Goal: Transaction & Acquisition: Book appointment/travel/reservation

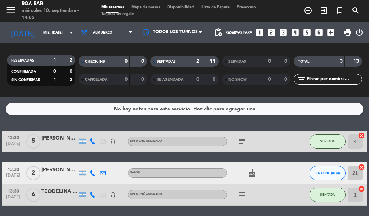
click at [271, 30] on icon "looks_two" at bounding box center [271, 32] width 9 height 9
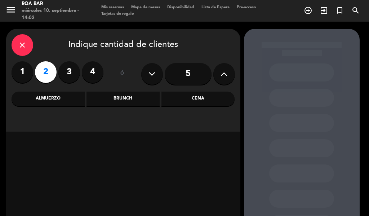
click at [187, 102] on div "Cena" at bounding box center [197, 98] width 73 height 14
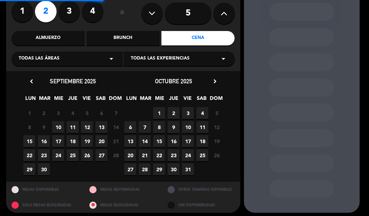
scroll to position [64, 0]
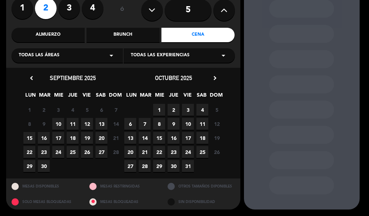
click at [86, 122] on span "12" at bounding box center [87, 124] width 12 height 12
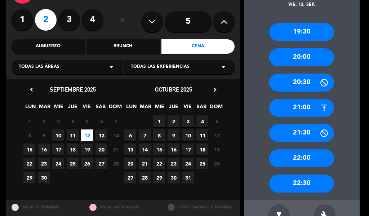
scroll to position [65, 0]
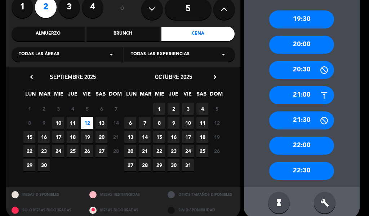
click at [294, 139] on div "22:00" at bounding box center [301, 146] width 65 height 18
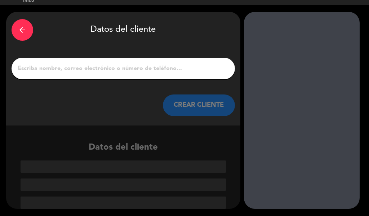
click at [140, 71] on input "1" at bounding box center [123, 68] width 213 height 10
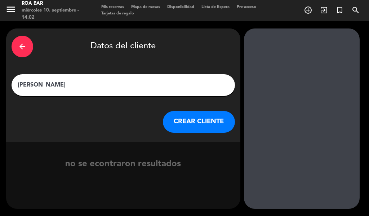
type input "[PERSON_NAME]"
click at [203, 119] on button "CREAR CLIENTE" at bounding box center [199, 122] width 72 height 22
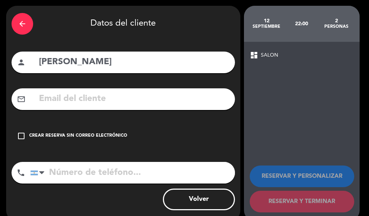
scroll to position [35, 0]
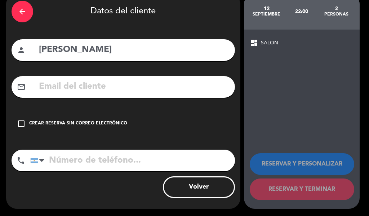
click at [63, 159] on input "tel" at bounding box center [132, 160] width 205 height 22
click at [57, 125] on div "Crear reserva sin correo electrónico" at bounding box center [78, 123] width 98 height 7
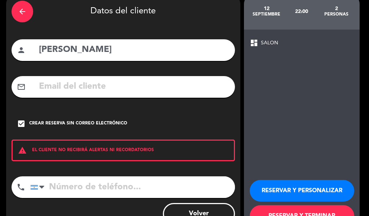
drag, startPoint x: 66, startPoint y: 192, endPoint x: 66, endPoint y: 184, distance: 8.3
click at [66, 192] on input "tel" at bounding box center [132, 187] width 205 height 22
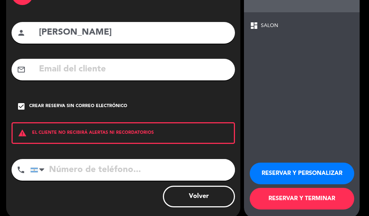
scroll to position [62, 0]
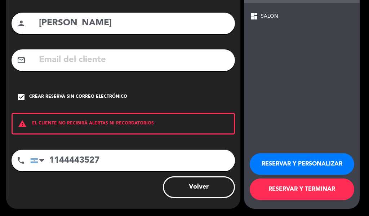
type input "1144443527"
click at [308, 187] on button "RESERVAR Y TERMINAR" at bounding box center [302, 189] width 104 height 22
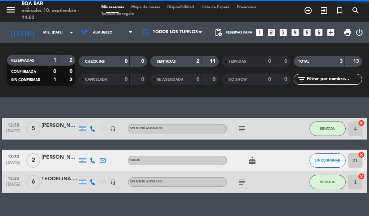
click at [91, 35] on span "Almuerzo" at bounding box center [106, 32] width 59 height 16
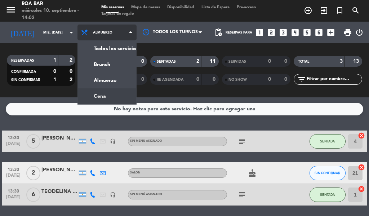
click at [89, 98] on ng-component "menu ROA BAR miércoles 10. septiembre - 14:02 Mis reservas Mapa de mesas Dispon…" at bounding box center [184, 108] width 369 height 216
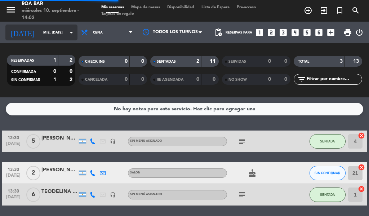
click at [50, 28] on input "mié. [DATE]" at bounding box center [63, 32] width 47 height 11
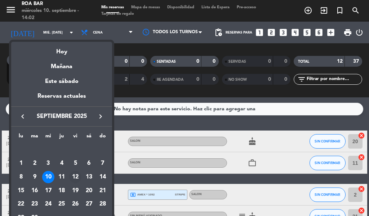
click at [74, 177] on div "12" at bounding box center [75, 177] width 12 height 12
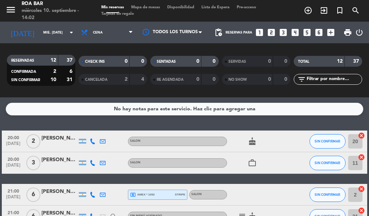
type input "vie. [DATE]"
